Goal: Transaction & Acquisition: Purchase product/service

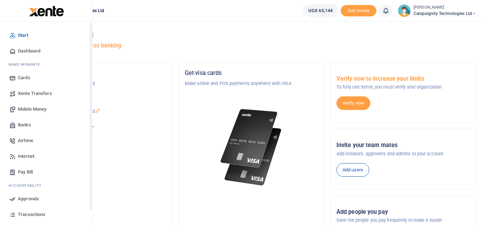
scroll to position [44, 0]
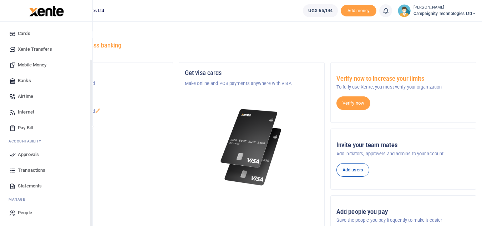
click at [90, 212] on div "Start Dashboard M ake Payments Cards Xente Transfers Mobile Money Banks Airtime…" at bounding box center [46, 102] width 92 height 249
click at [33, 165] on link "Transactions" at bounding box center [46, 170] width 81 height 16
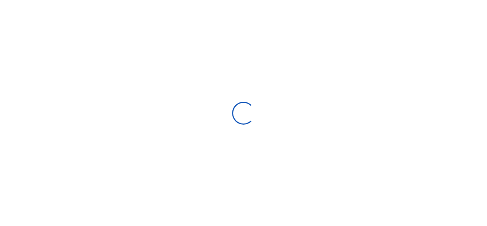
select select
type input "[DATE] - [DATE]"
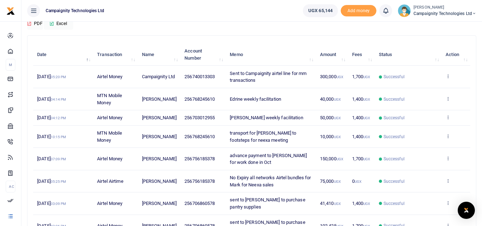
scroll to position [72, 0]
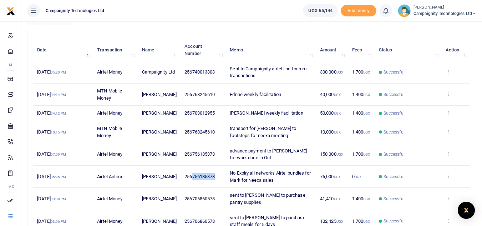
drag, startPoint x: 190, startPoint y: 177, endPoint x: 220, endPoint y: 174, distance: 30.8
click at [220, 174] on td "256756185378" at bounding box center [203, 177] width 45 height 22
copy span "756185378"
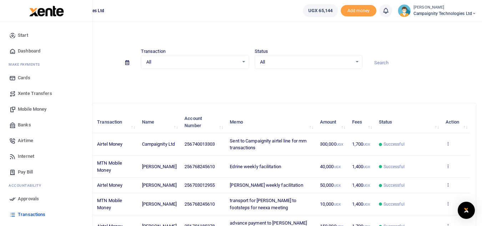
click at [27, 111] on span "Mobile Money" at bounding box center [32, 109] width 29 height 7
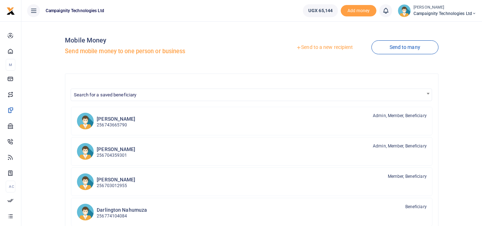
click at [334, 44] on link "Send to a new recipient" at bounding box center [324, 47] width 93 height 13
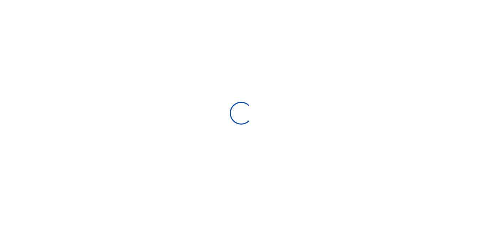
select select
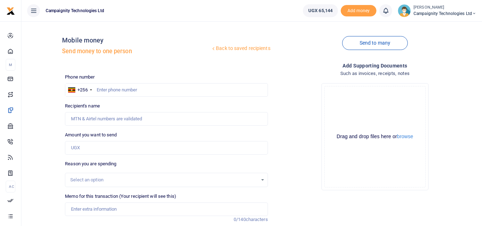
click at [163, 85] on div at bounding box center [241, 113] width 482 height 226
click at [157, 93] on input "text" at bounding box center [166, 90] width 203 height 14
paste input "756185378"
type input "756185378"
click at [102, 143] on input "Amount you want to send" at bounding box center [166, 148] width 203 height 14
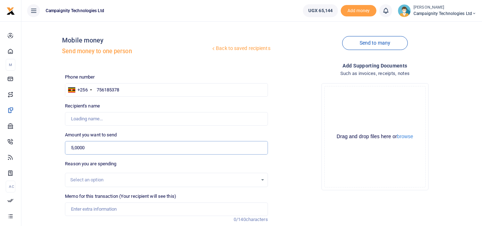
type input "50,000"
type input "Mark Nakibinge"
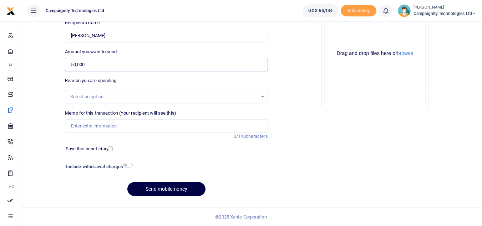
type input "50,000"
click at [161, 128] on input "Memo for this transaction (Your recipient will see this)" at bounding box center [166, 126] width 203 height 14
type input "Mark weekly facilitation"
click at [169, 188] on button "Send mobilemoney" at bounding box center [166, 189] width 78 height 14
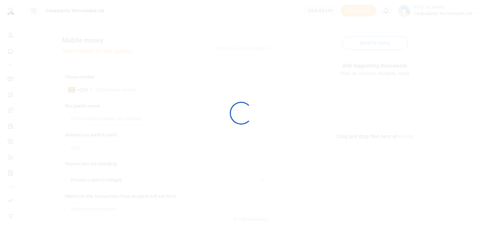
select select
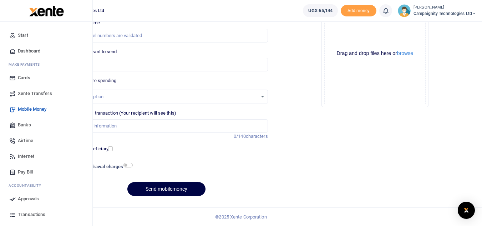
click at [33, 196] on span "Approvals" at bounding box center [28, 198] width 21 height 7
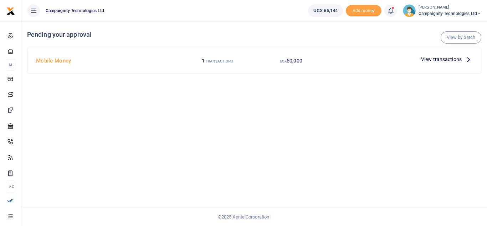
click at [432, 60] on span "View transactions" at bounding box center [441, 59] width 41 height 8
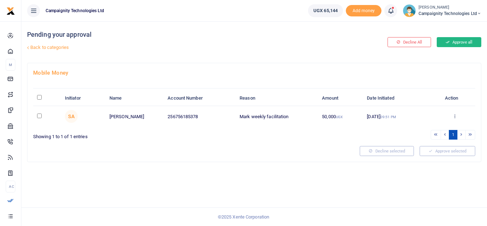
click at [458, 39] on button "Approve all" at bounding box center [459, 42] width 45 height 10
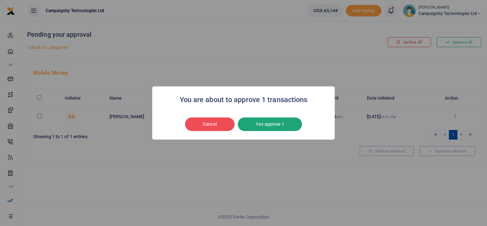
click at [282, 121] on button "Yes approve 1" at bounding box center [270, 124] width 64 height 14
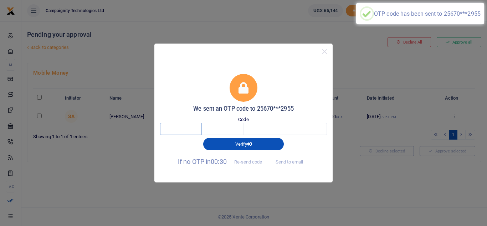
click at [191, 132] on input "text" at bounding box center [181, 129] width 42 height 12
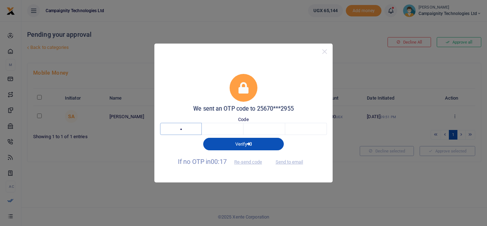
type input "4"
type input "8"
type input "2"
type input "9"
